Goal: Navigation & Orientation: Find specific page/section

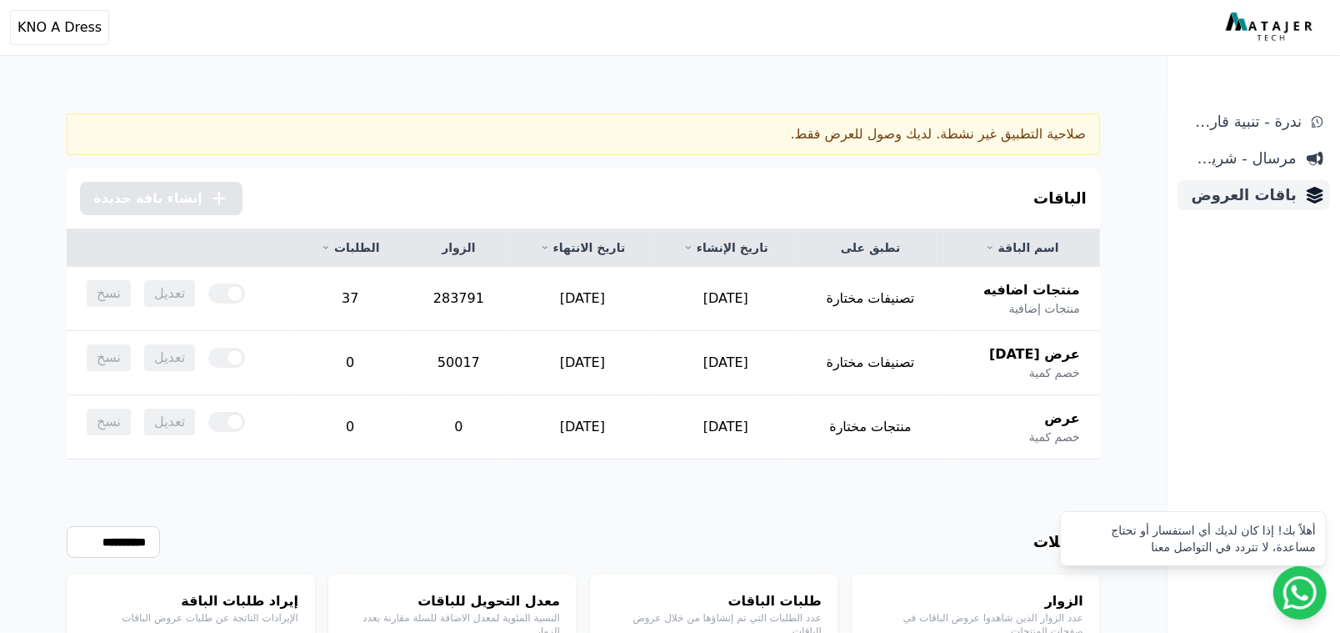
click at [1226, 192] on span "باقات العروض" at bounding box center [1240, 194] width 113 height 23
click at [1277, 161] on span "مرسال - شريط دعاية" at bounding box center [1240, 158] width 113 height 23
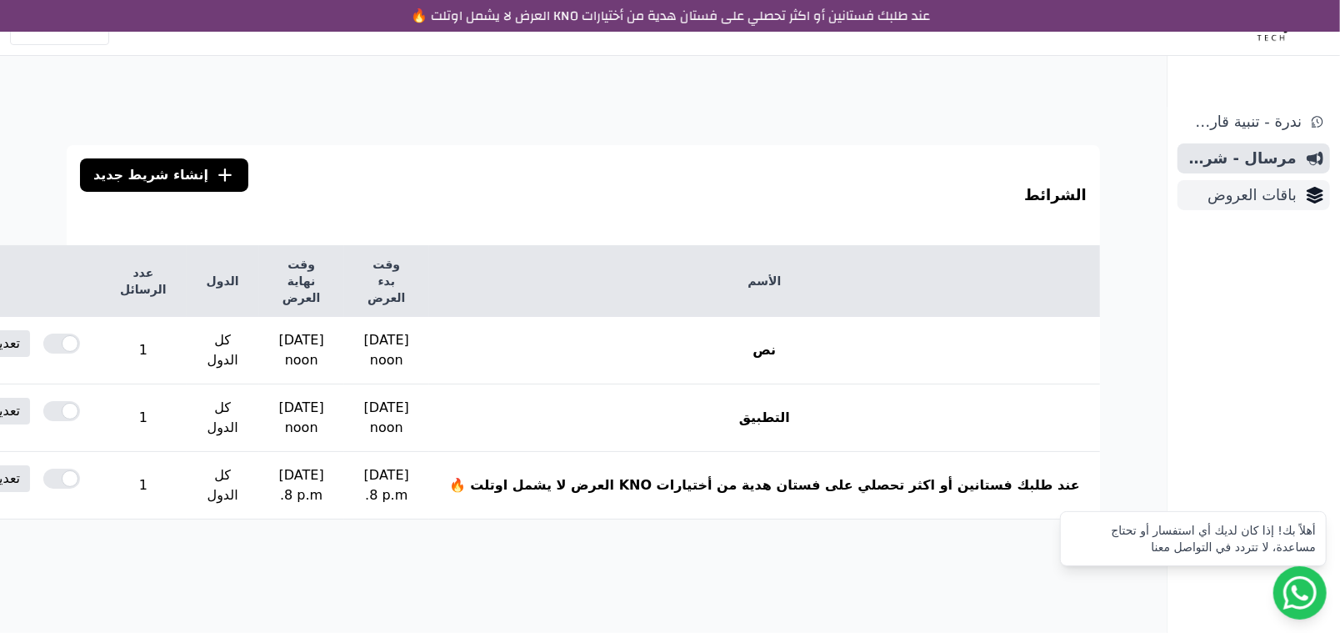
click at [1243, 201] on span "باقات العروض" at bounding box center [1240, 194] width 113 height 23
